Goal: Information Seeking & Learning: Find specific fact

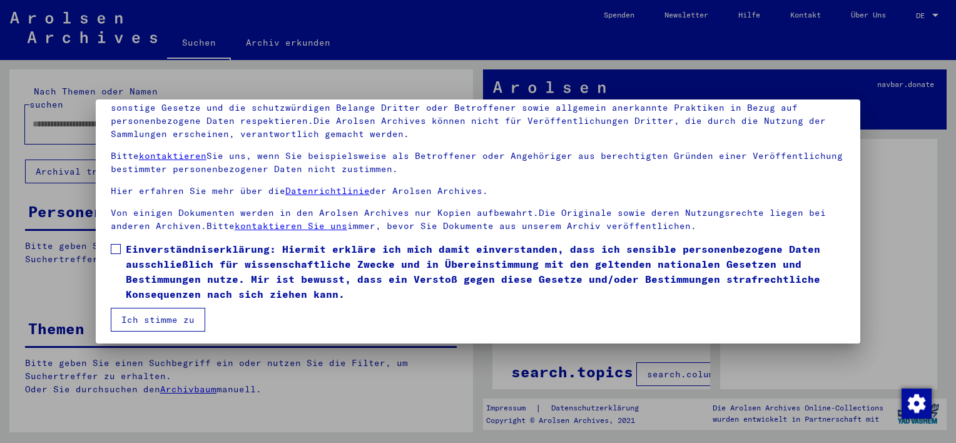
scroll to position [106, 0]
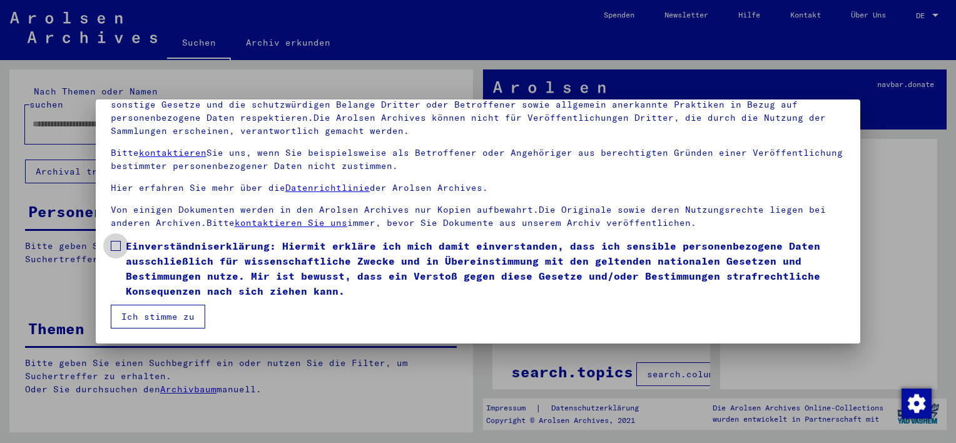
click at [118, 246] on span at bounding box center [116, 246] width 10 height 10
click at [145, 313] on button "Ich stimme zu" at bounding box center [158, 317] width 95 height 24
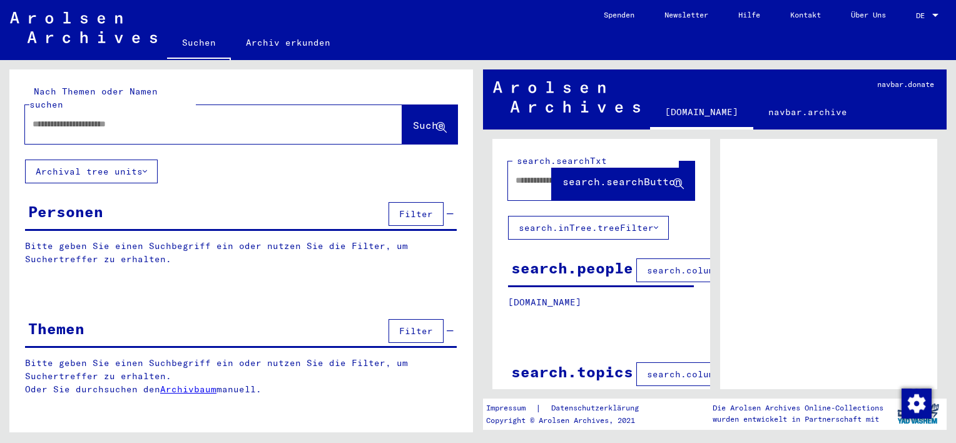
click at [128, 118] on div at bounding box center [198, 124] width 347 height 28
click at [235, 118] on input "text" at bounding box center [203, 124] width 340 height 13
type input "**********"
click at [415, 119] on span "Suche" at bounding box center [428, 125] width 31 height 13
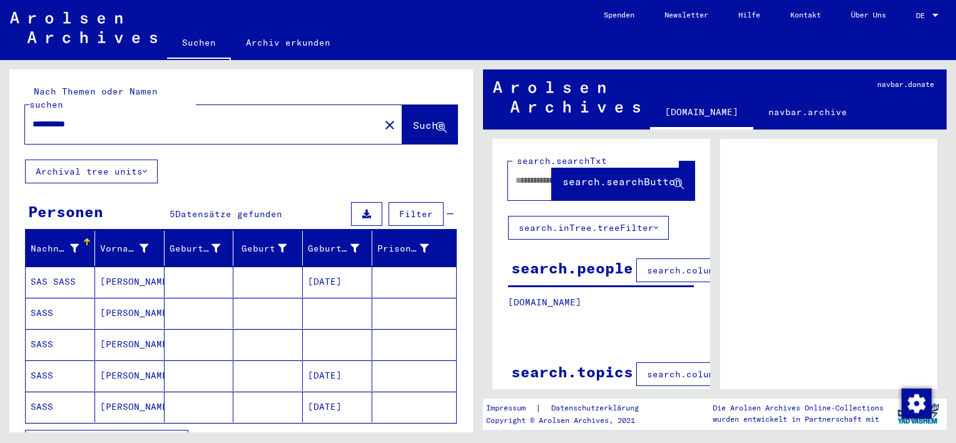
click at [145, 167] on icon at bounding box center [145, 171] width 4 height 9
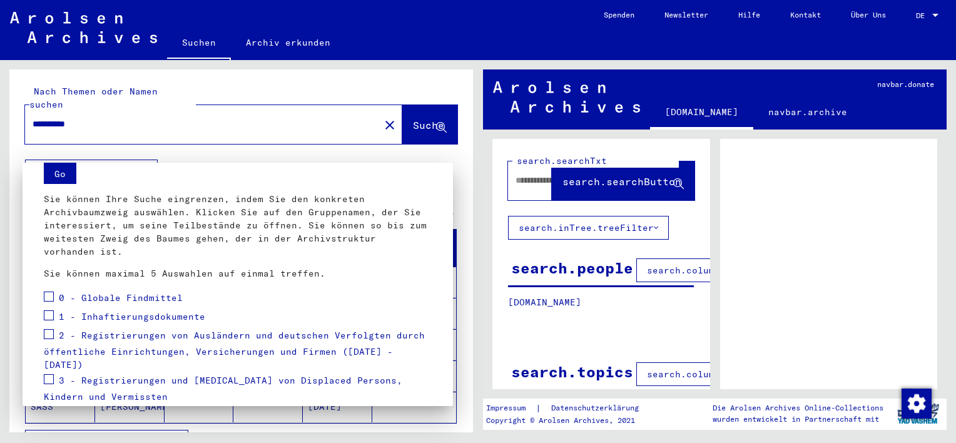
scroll to position [177, 0]
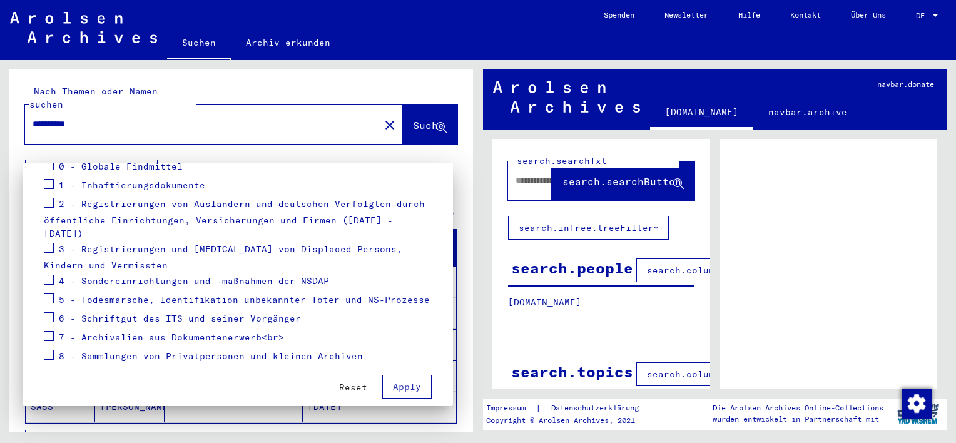
click at [352, 382] on span "Reset" at bounding box center [353, 387] width 28 height 11
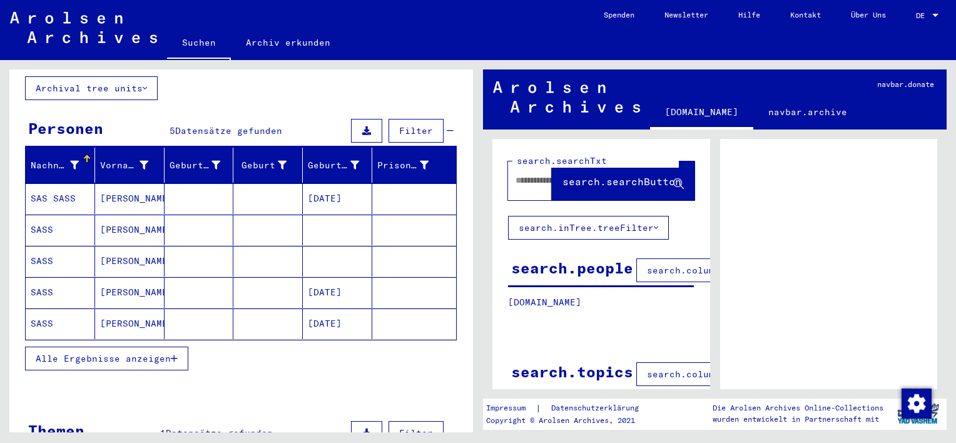
scroll to position [80, 0]
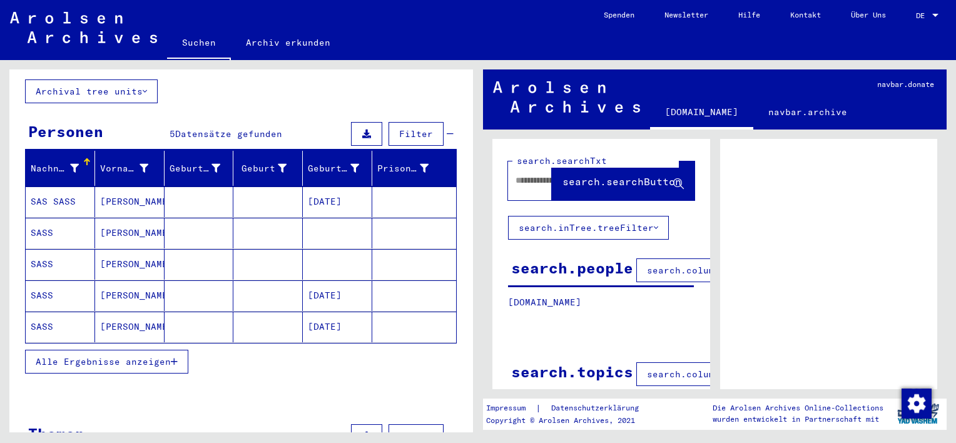
click at [116, 218] on mat-cell "[PERSON_NAME]" at bounding box center [129, 233] width 69 height 31
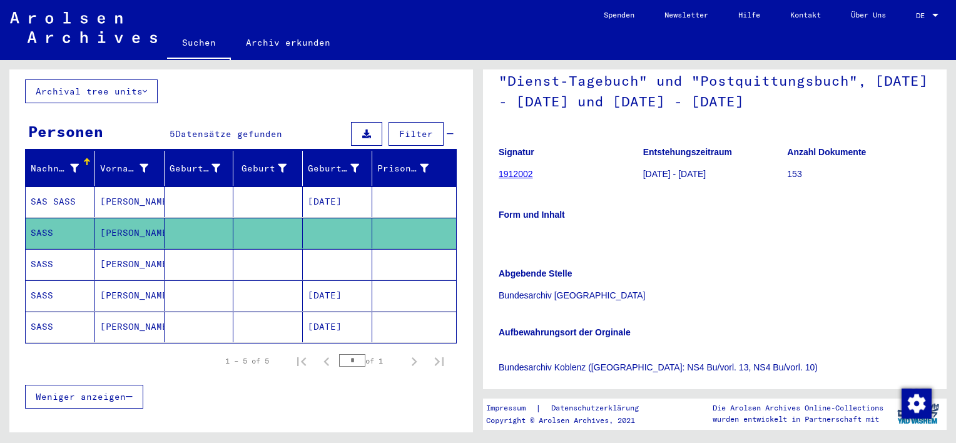
scroll to position [63, 0]
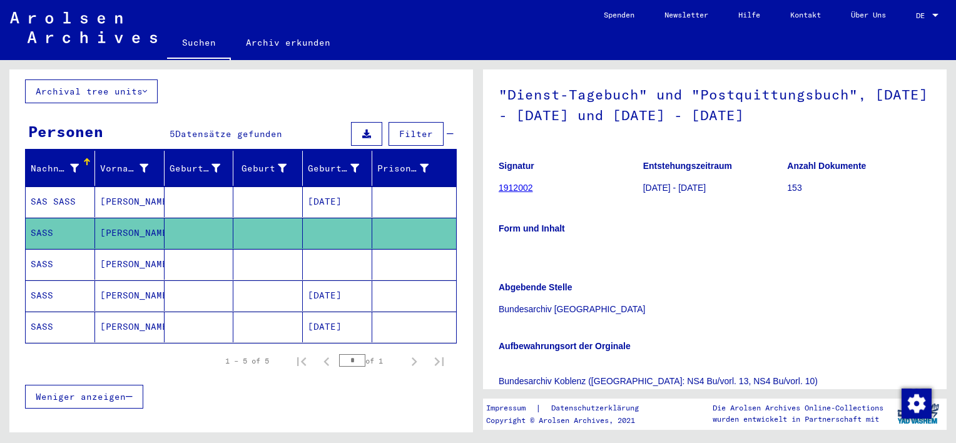
click at [125, 252] on mat-cell "[PERSON_NAME]" at bounding box center [129, 264] width 69 height 31
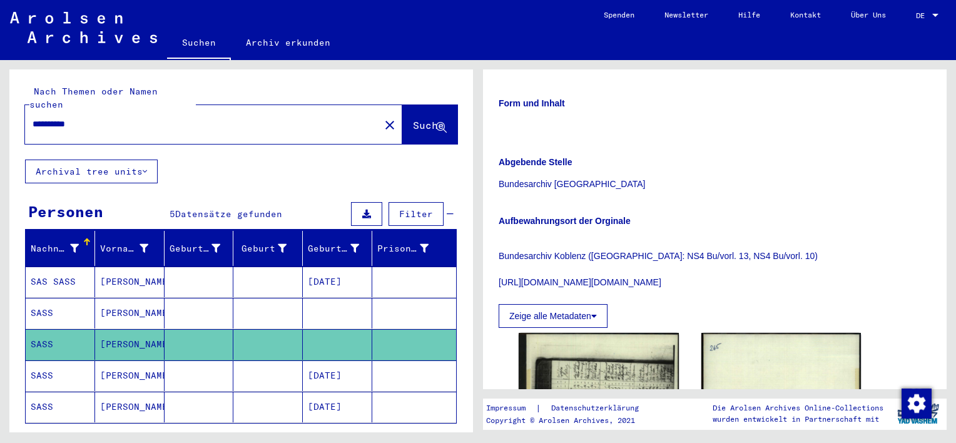
scroll to position [0, 0]
